Goal: Connect with others: Connect with other users

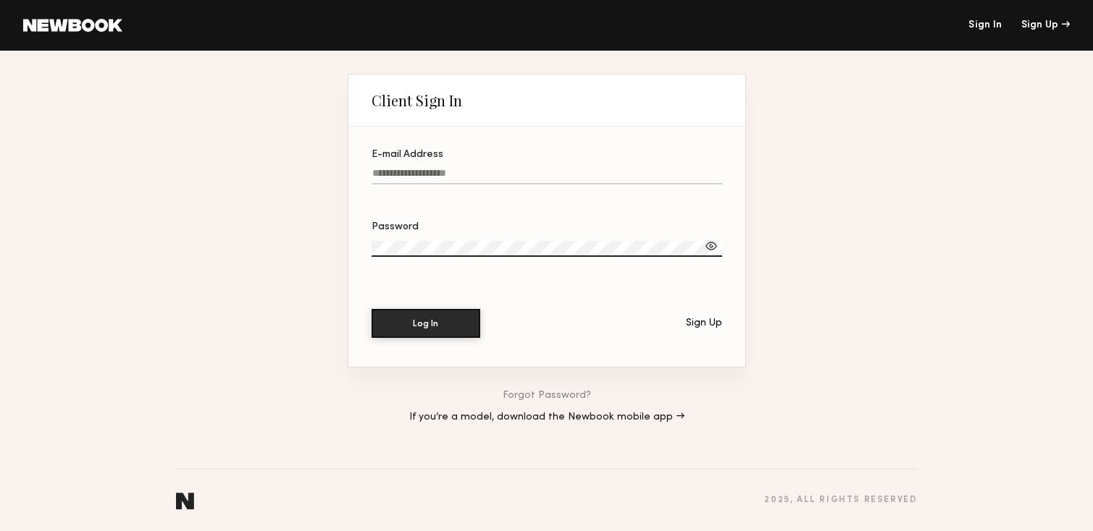
click at [394, 177] on input "E-mail Address" at bounding box center [546, 176] width 350 height 17
type input "**********"
click at [444, 321] on button "Log In" at bounding box center [425, 322] width 109 height 29
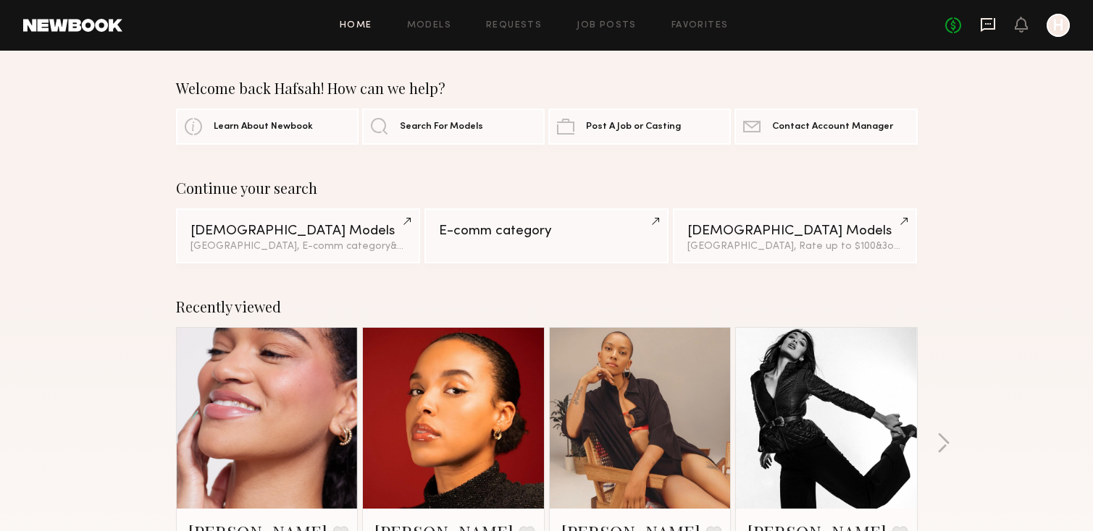
click at [990, 18] on icon at bounding box center [987, 25] width 14 height 14
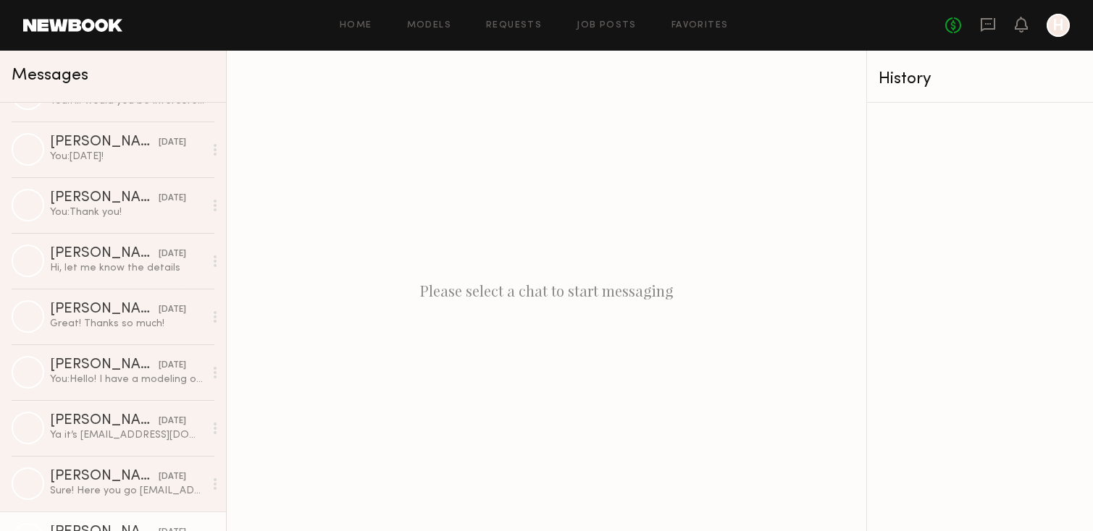
scroll to position [1373, 0]
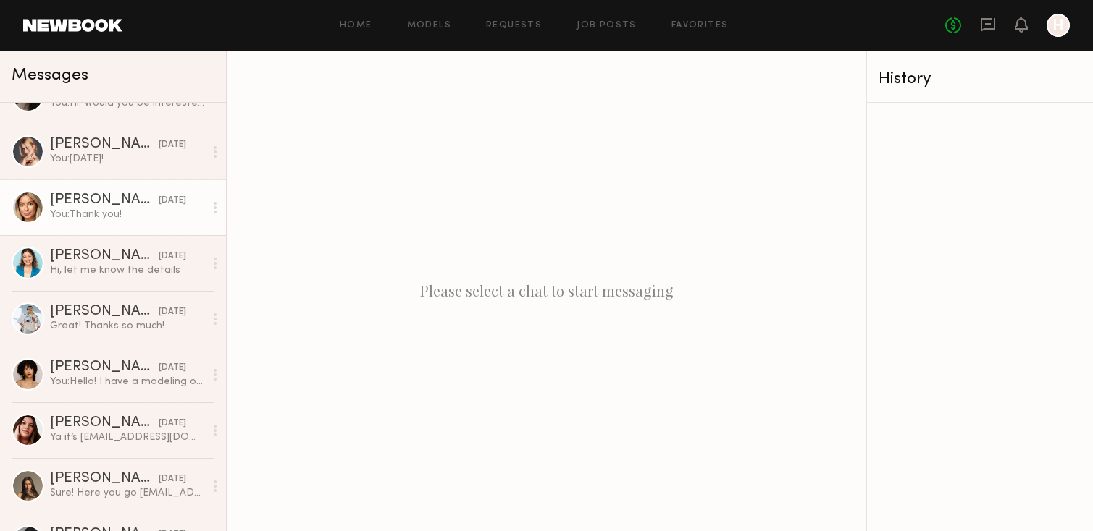
click at [29, 209] on div at bounding box center [28, 207] width 33 height 33
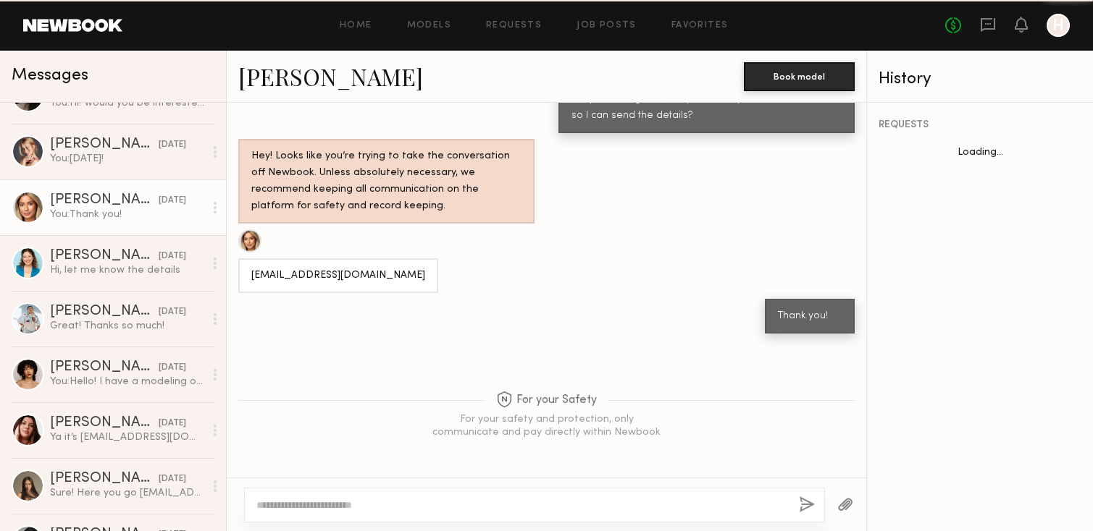
scroll to position [823, 0]
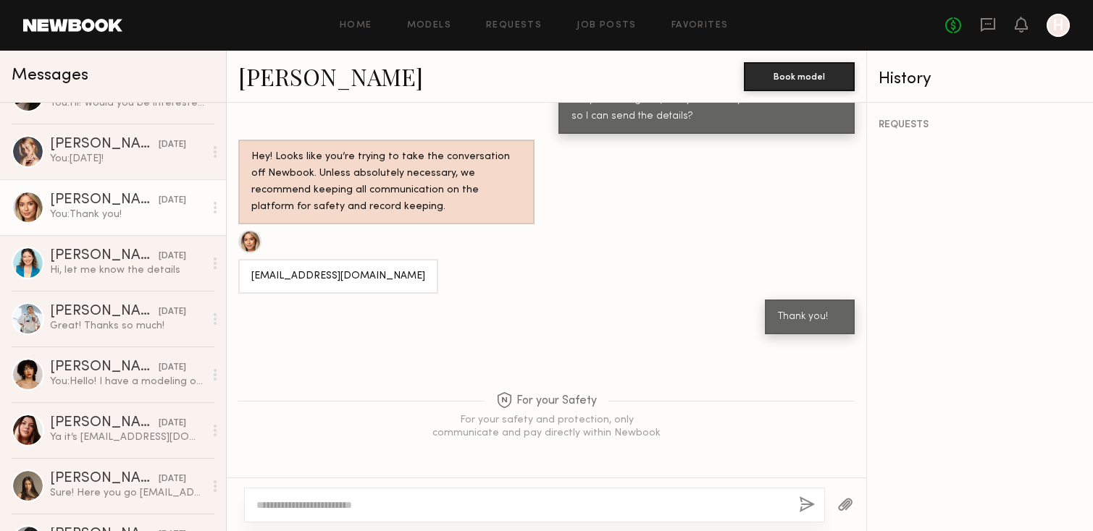
click at [269, 83] on link "Ayanna G." at bounding box center [330, 76] width 185 height 31
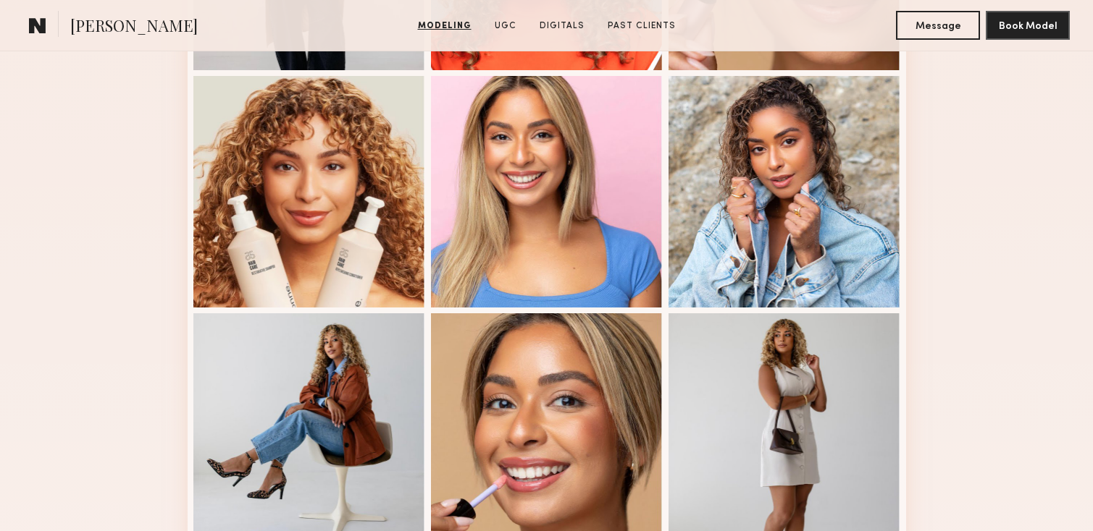
scroll to position [682, 0]
